Goal: Information Seeking & Learning: Learn about a topic

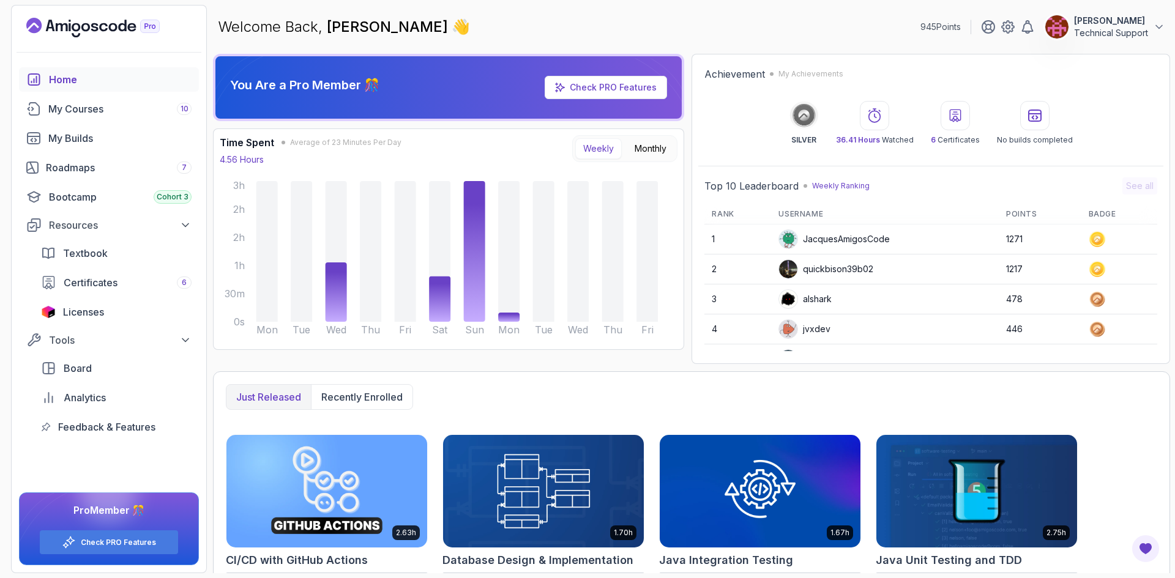
click at [589, 356] on div "You Are a Pro Member 🎊 Check PRO Features Time Spent Average of 23 Minutes Per …" at bounding box center [448, 209] width 471 height 310
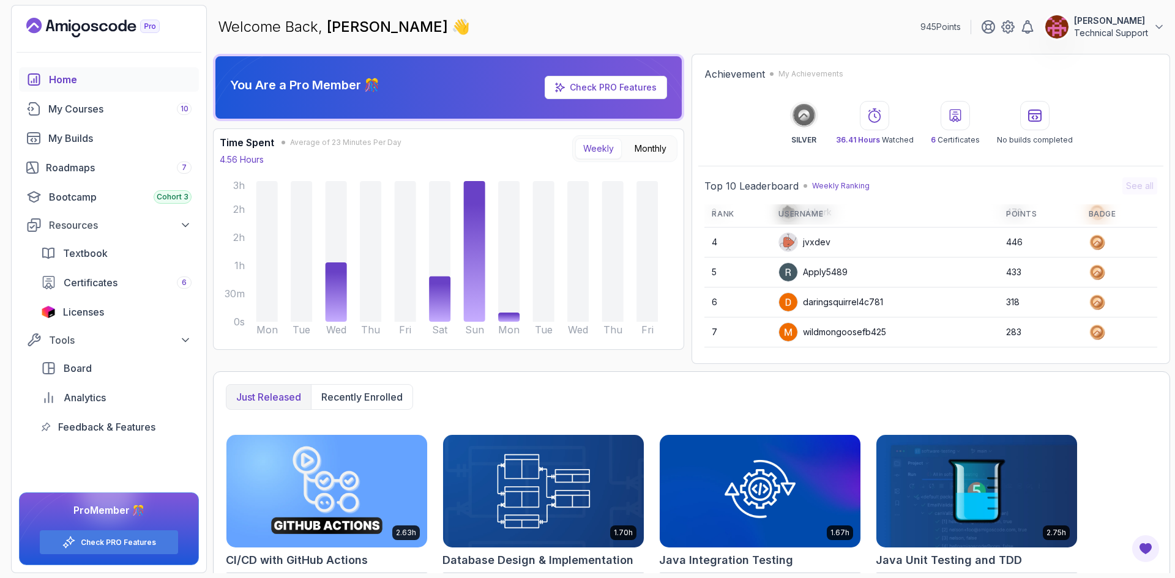
scroll to position [173, 0]
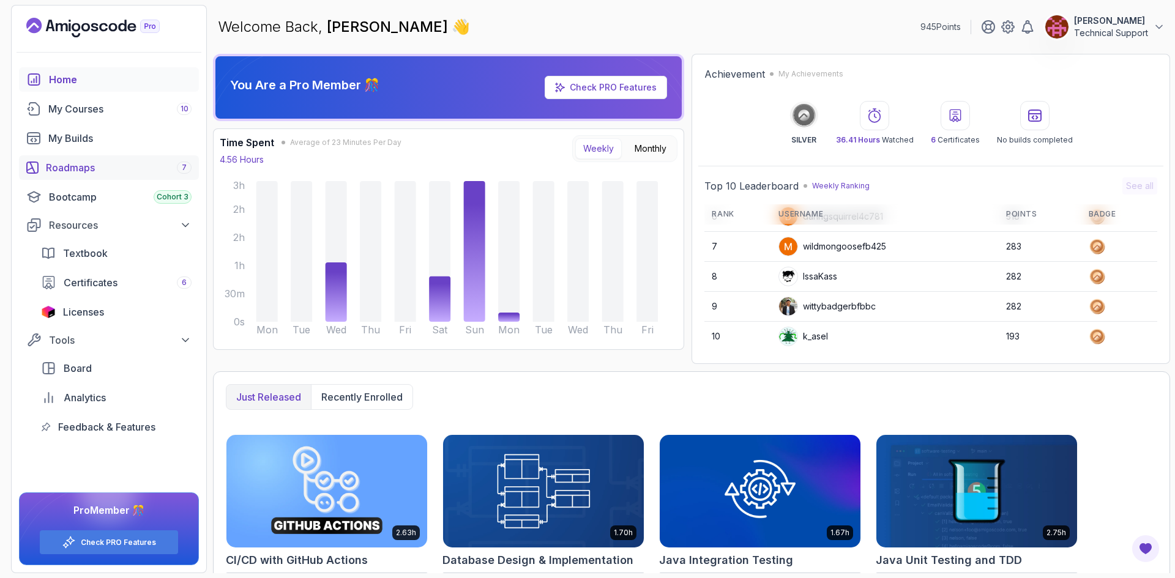
click at [115, 169] on div "Roadmaps 7" at bounding box center [119, 167] width 146 height 15
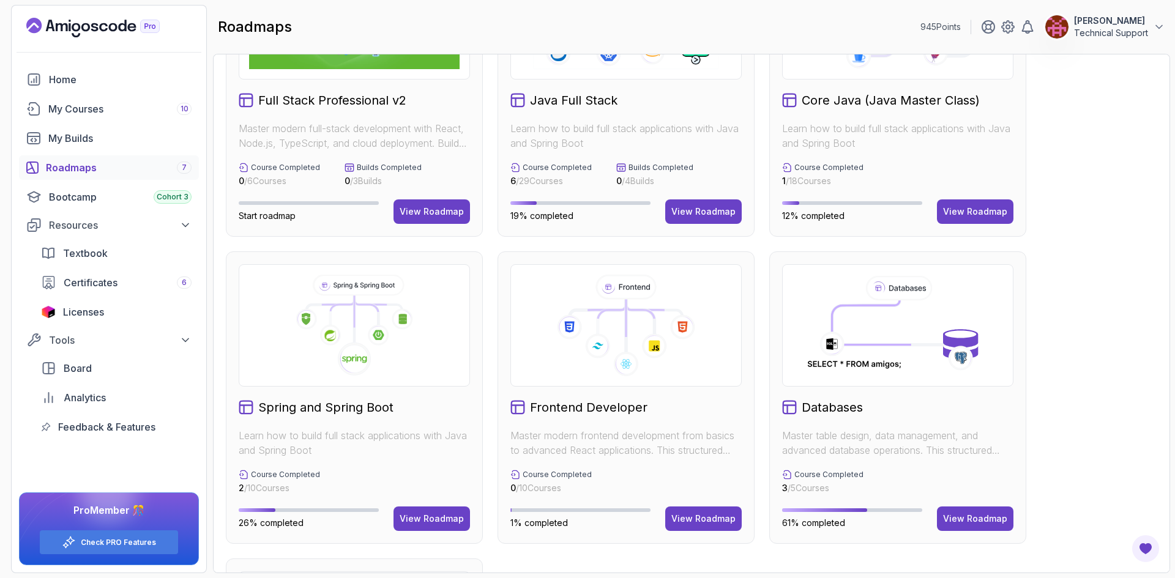
scroll to position [245, 0]
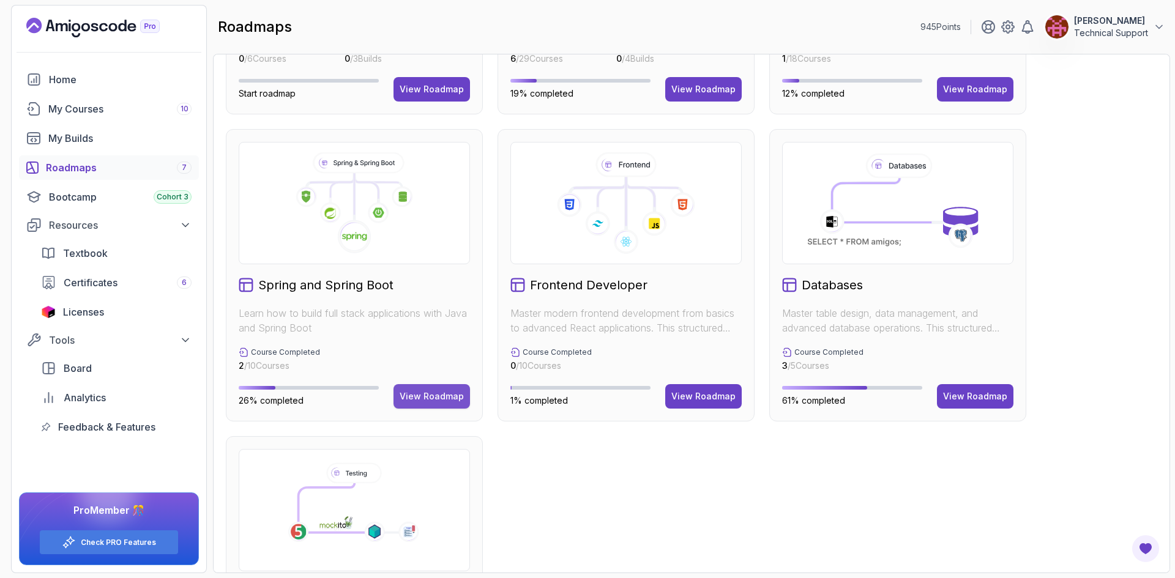
click at [446, 396] on div "View Roadmap" at bounding box center [432, 397] width 64 height 12
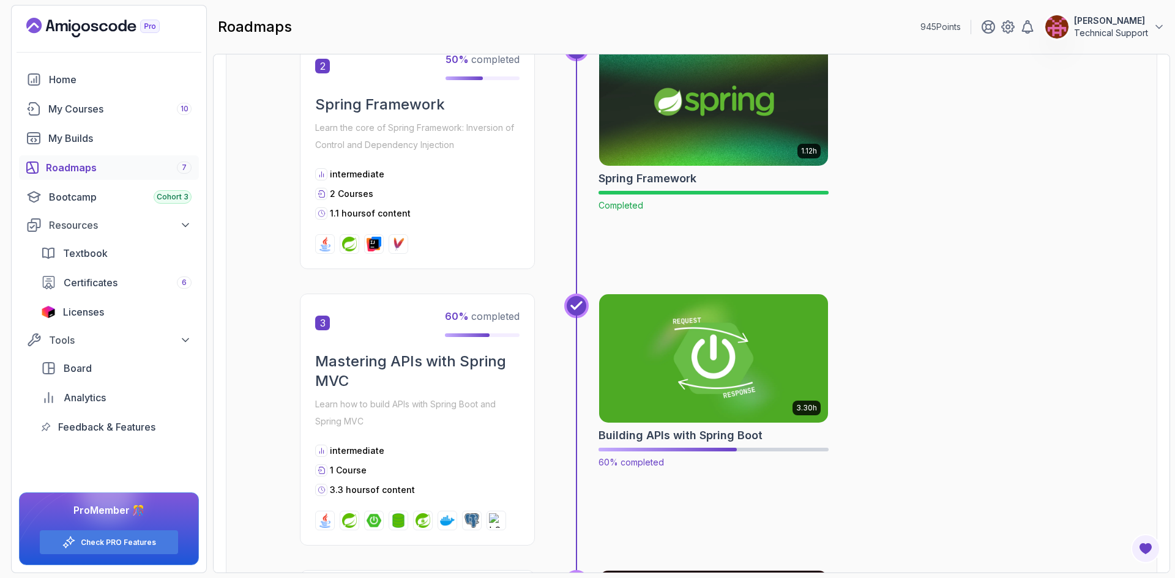
scroll to position [686, 0]
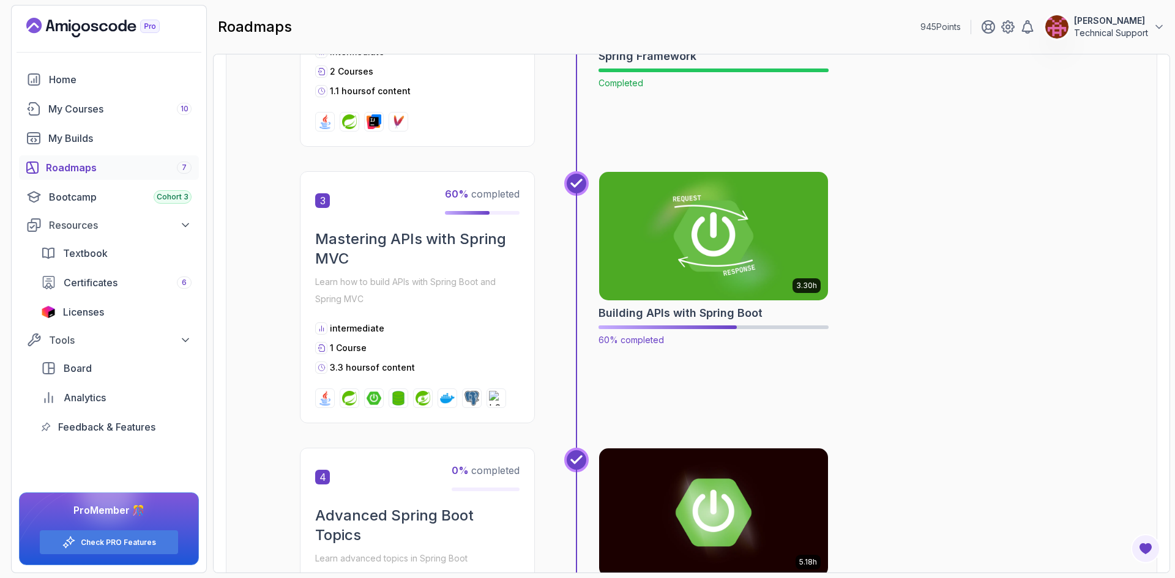
click at [734, 258] on img at bounding box center [714, 236] width 241 height 135
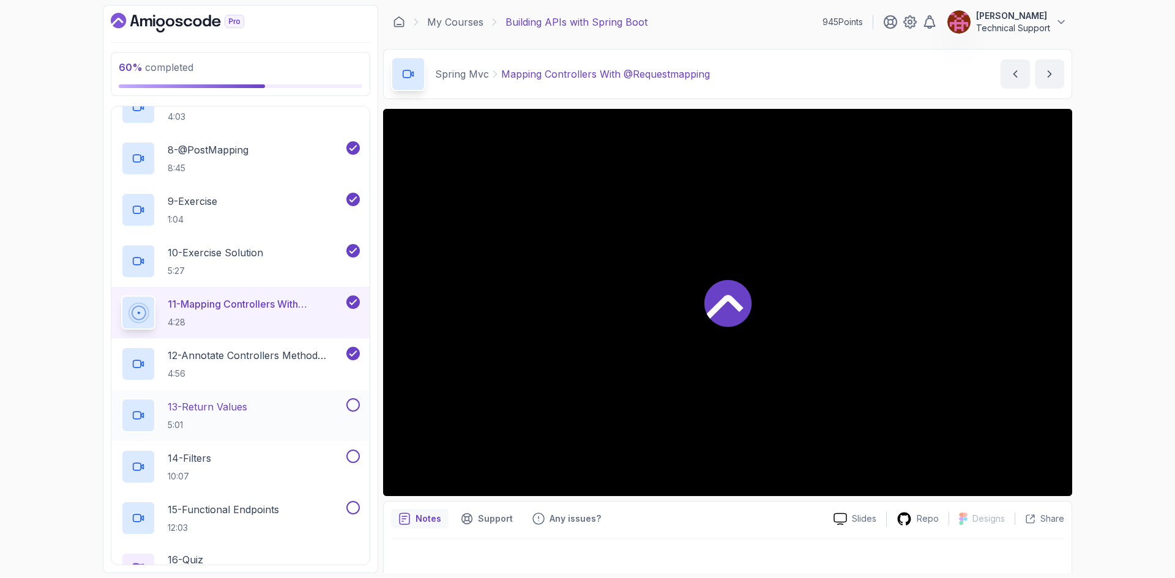
scroll to position [612, 0]
click at [39, 241] on div "60 % completed 1 - Intro 2 - Api Crash Course 3 - Up And Running With Spring Bo…" at bounding box center [587, 289] width 1175 height 578
